Goal: Task Accomplishment & Management: Manage account settings

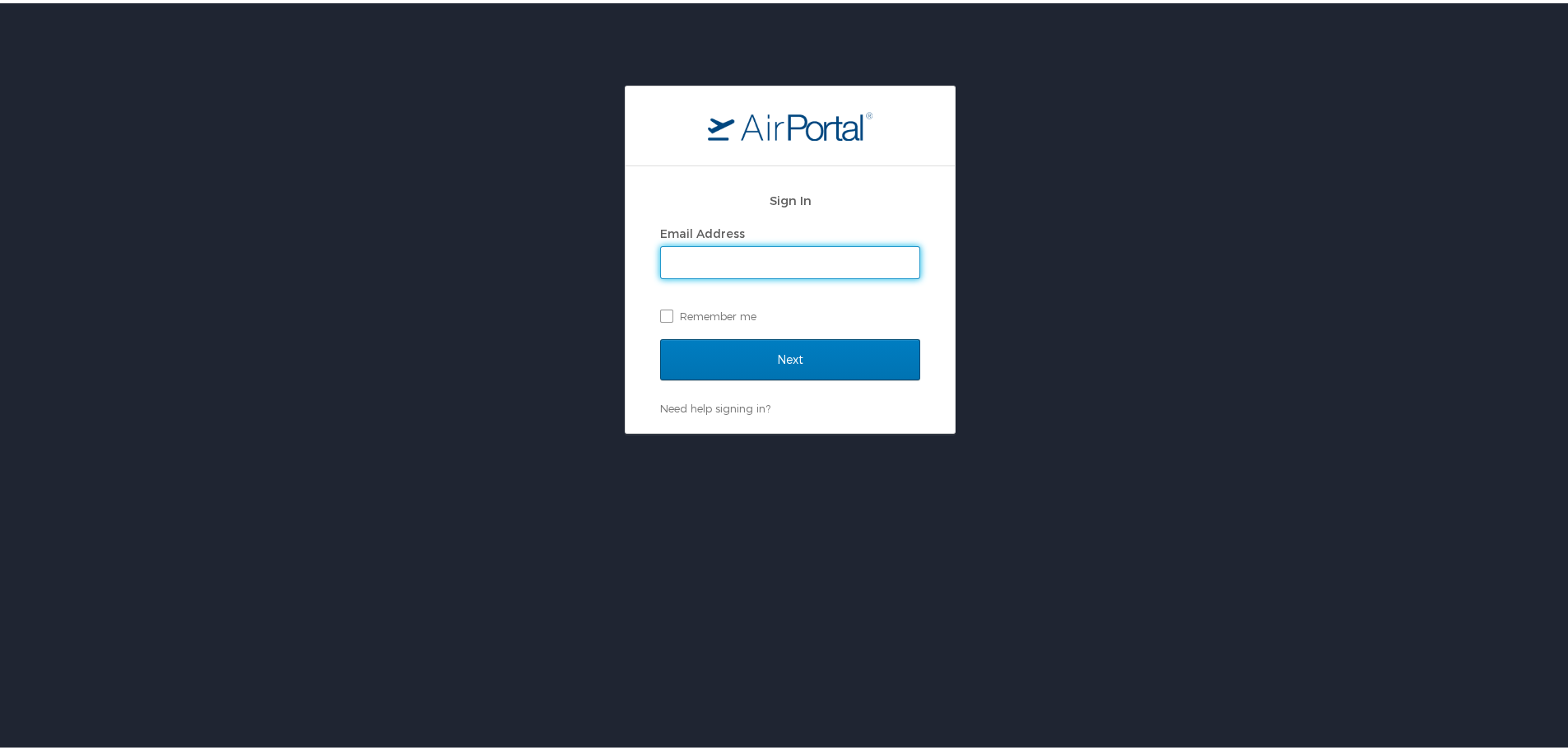
type input "tjohns@susla.edu"
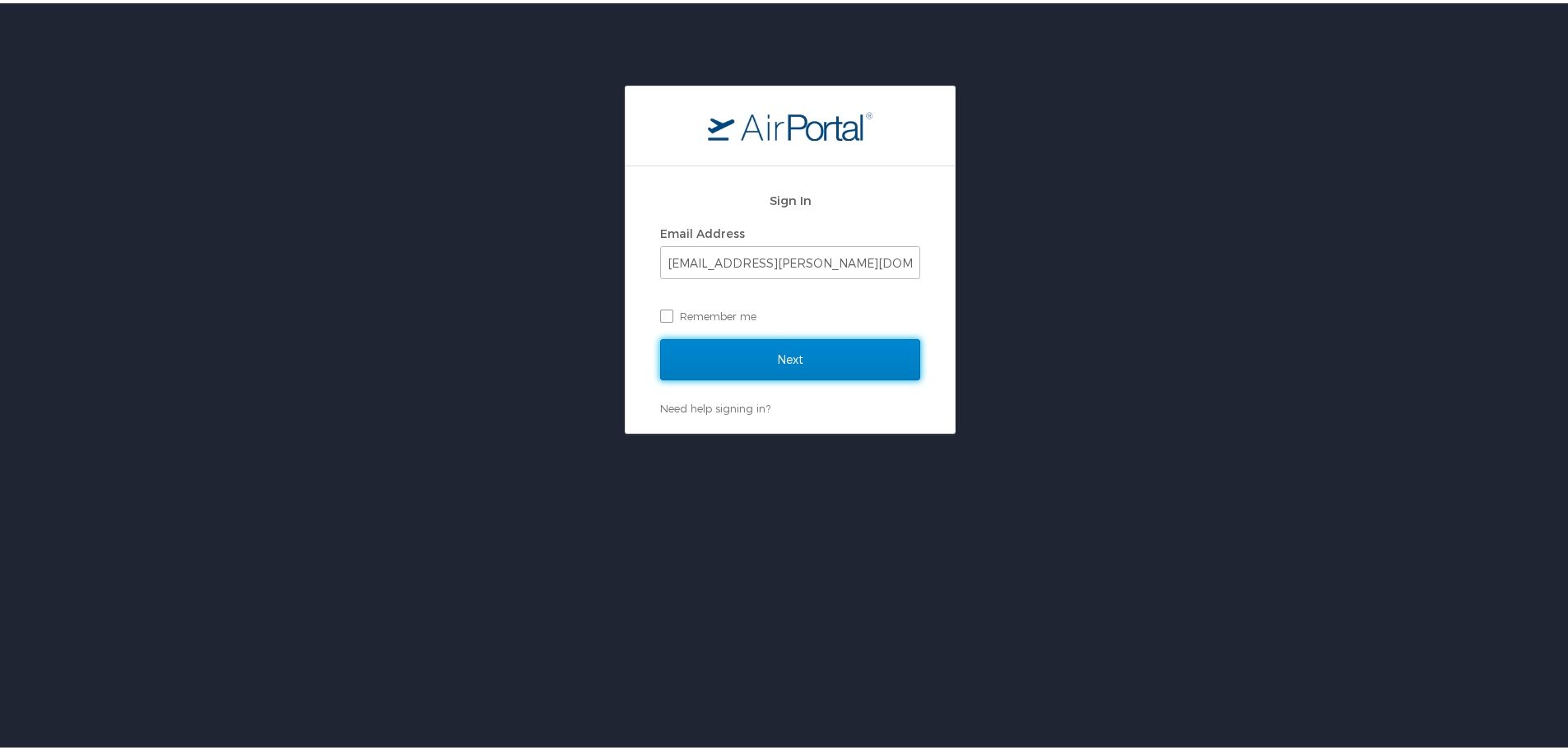
click at [760, 355] on input "Next" at bounding box center [790, 356] width 260 height 41
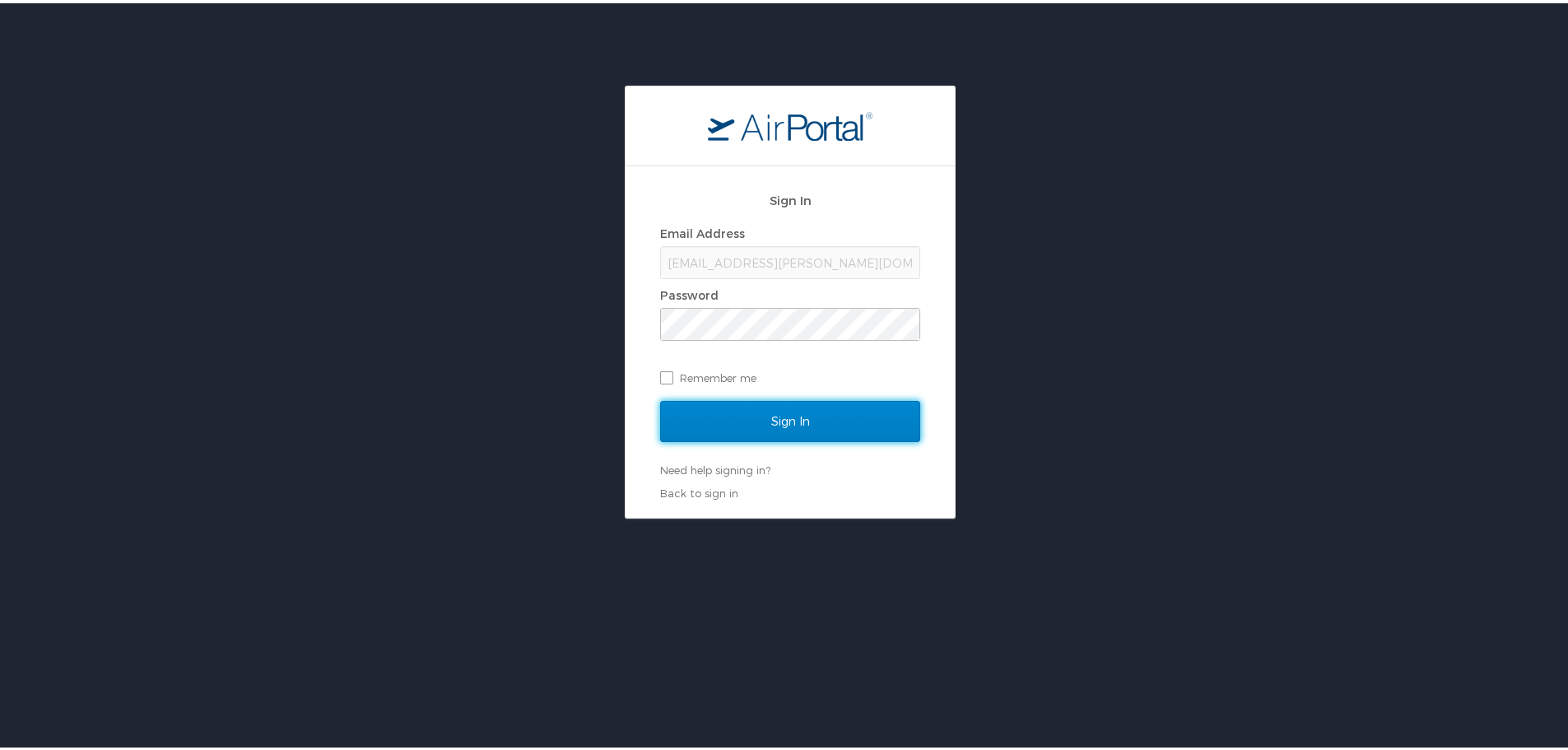
click at [791, 415] on input "Sign In" at bounding box center [790, 418] width 260 height 41
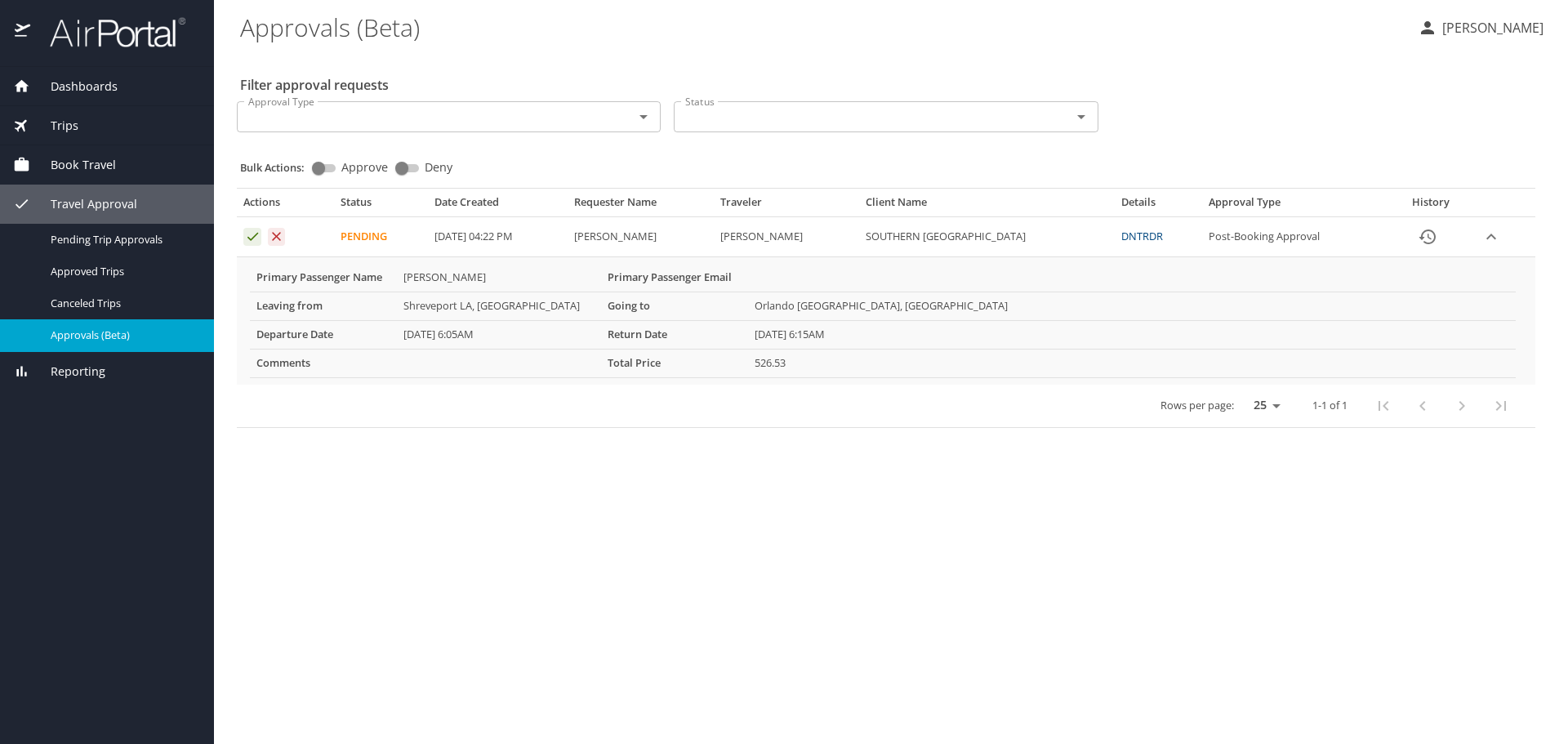
click at [1277, 407] on select "25 50 100" at bounding box center [1264, 405] width 46 height 25
select select "50"
click at [1241, 393] on select "25 50 100" at bounding box center [1264, 405] width 46 height 25
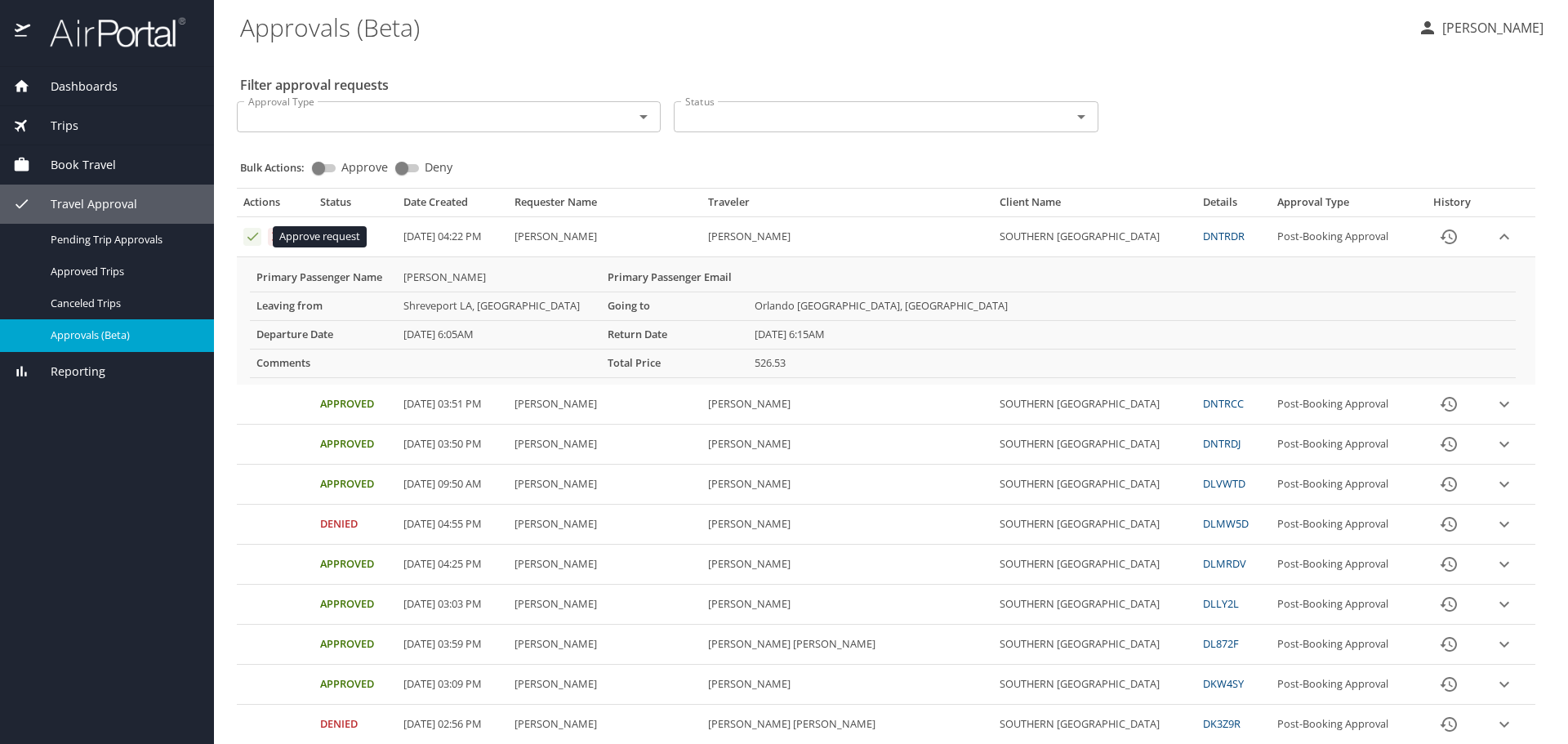
click at [249, 236] on icon "Approval table" at bounding box center [253, 236] width 15 height 15
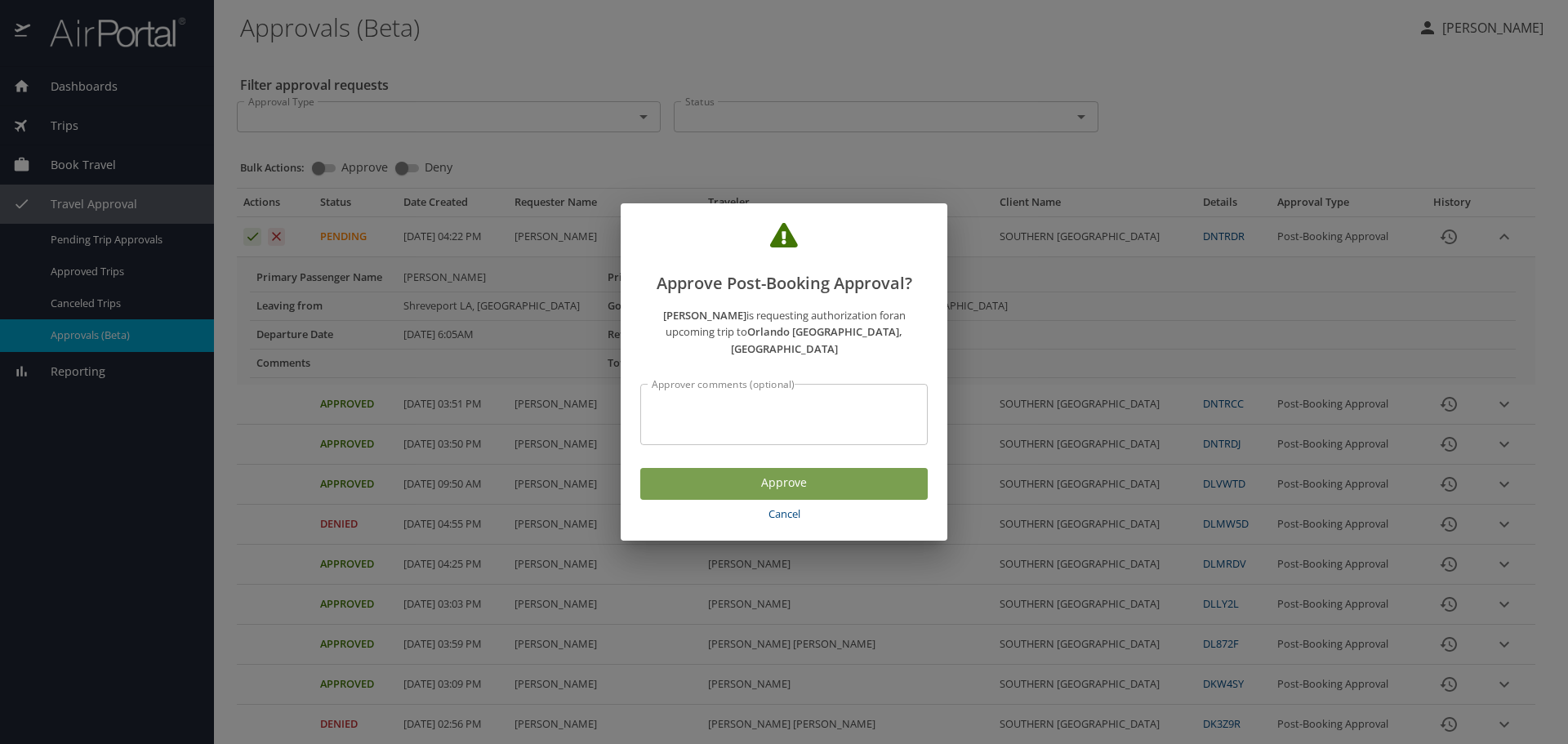
click at [804, 473] on span "Approve" at bounding box center [784, 483] width 261 height 20
